Goal: Navigation & Orientation: Find specific page/section

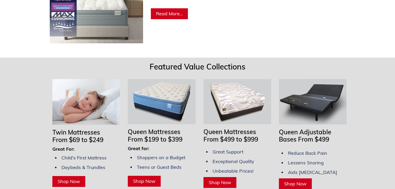
click at [91, 112] on img at bounding box center [86, 102] width 68 height 46
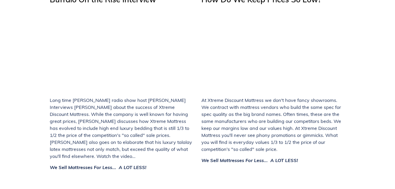
scroll to position [1866, 0]
